Goal: Task Accomplishment & Management: Use online tool/utility

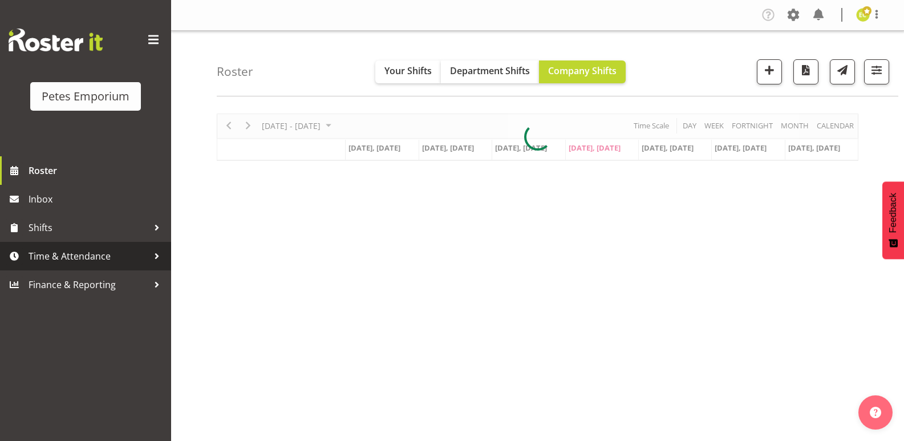
click at [139, 258] on span "Time & Attendance" at bounding box center [89, 256] width 120 height 17
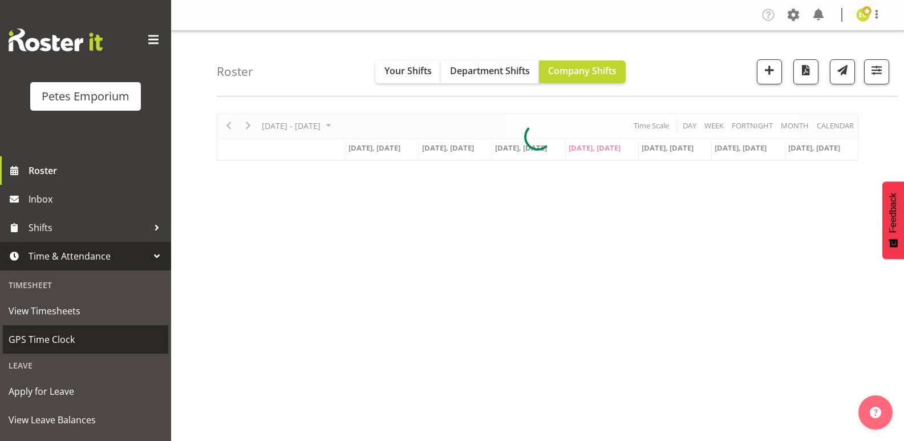
click at [98, 333] on span "GPS Time Clock" at bounding box center [86, 339] width 154 height 17
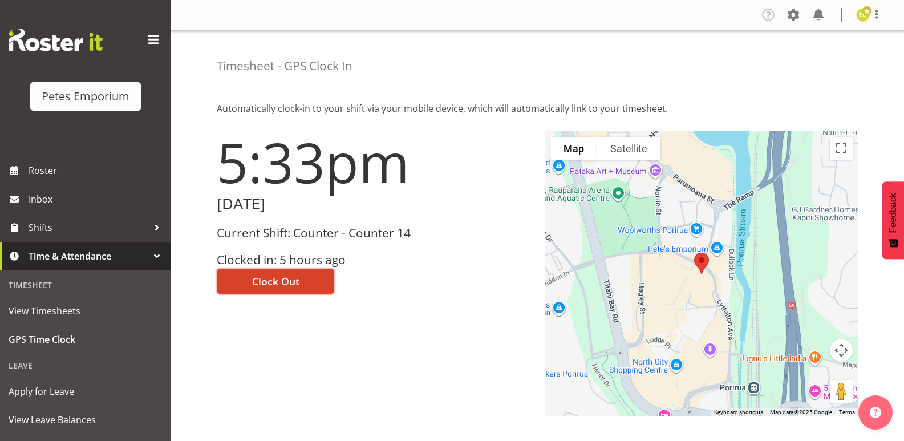
click at [269, 292] on button "Clock Out" at bounding box center [276, 281] width 118 height 25
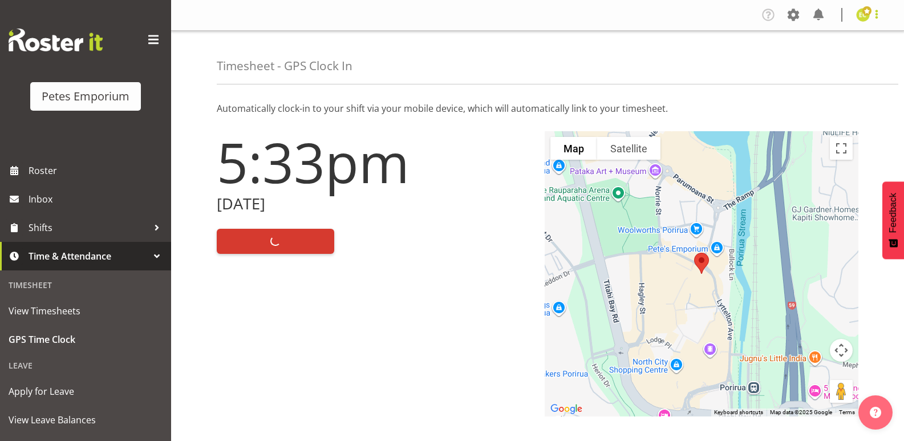
click at [877, 20] on span at bounding box center [877, 14] width 14 height 14
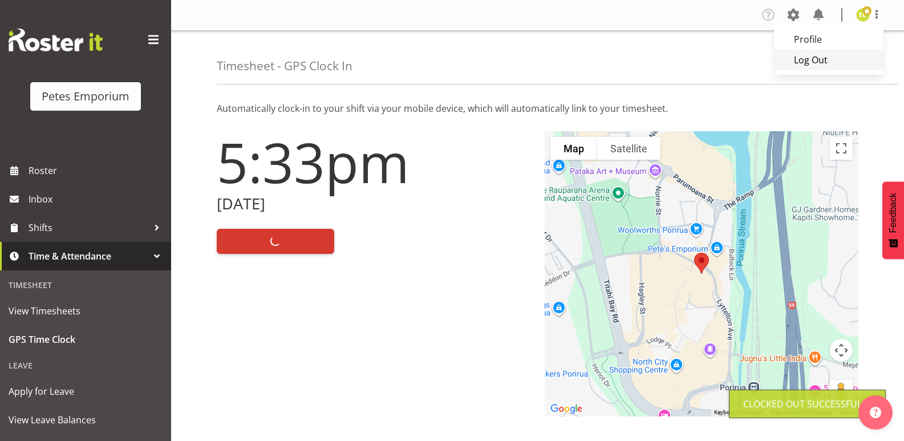
click at [830, 60] on link "Log Out" at bounding box center [829, 60] width 110 height 21
